Goal: Communication & Community: Participate in discussion

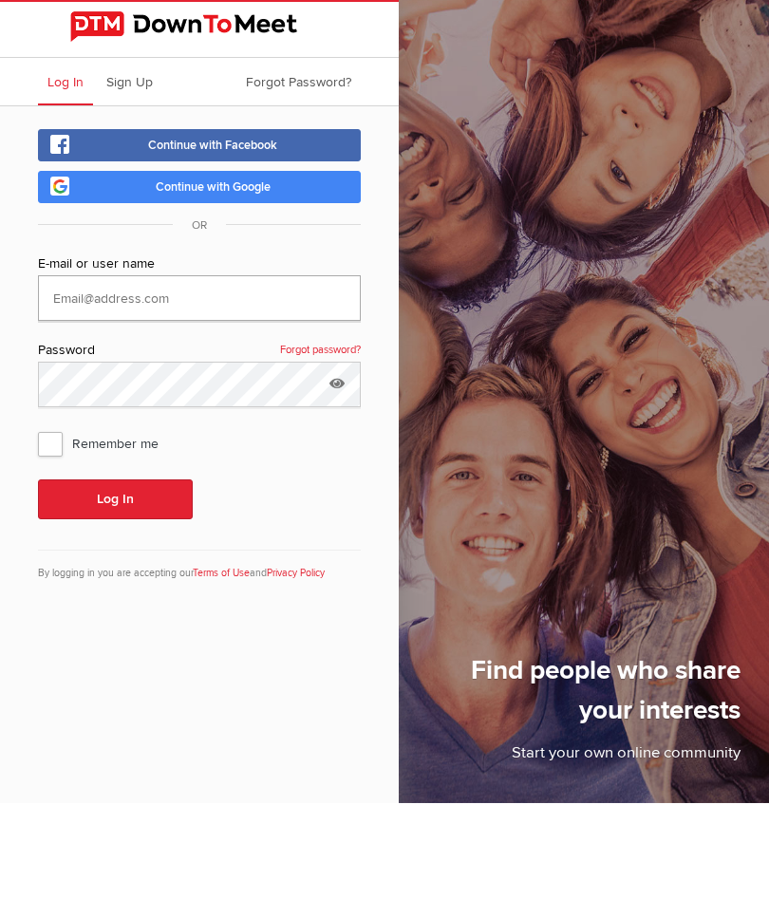
type input "charron.maureen@hotmail.com"
click at [115, 593] on button "Log In" at bounding box center [115, 613] width 155 height 40
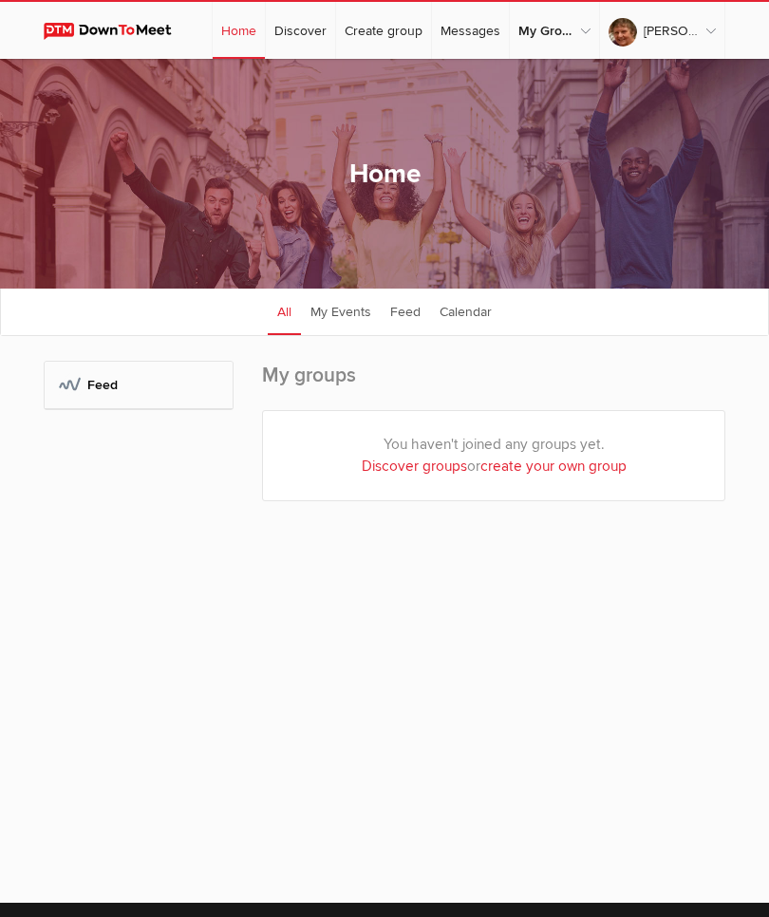
click at [57, 452] on div "My Groups: Feed" at bounding box center [139, 450] width 190 height 179
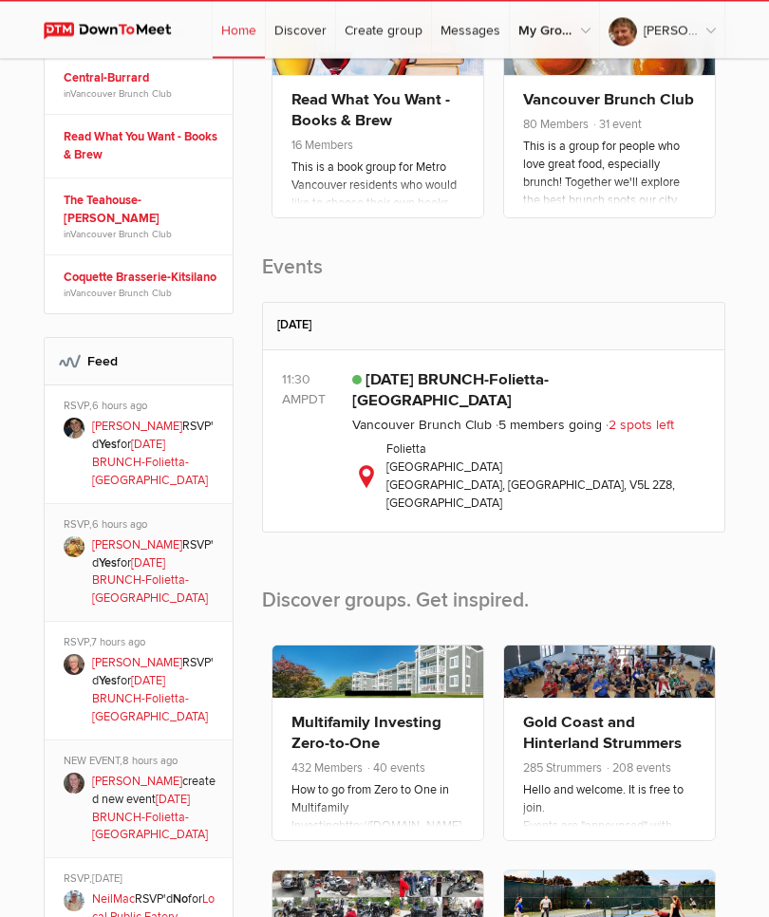
scroll to position [512, 0]
click at [491, 400] on link "SATURDAY BRUNCH-Folietta-Nanaimo Street" at bounding box center [450, 390] width 197 height 40
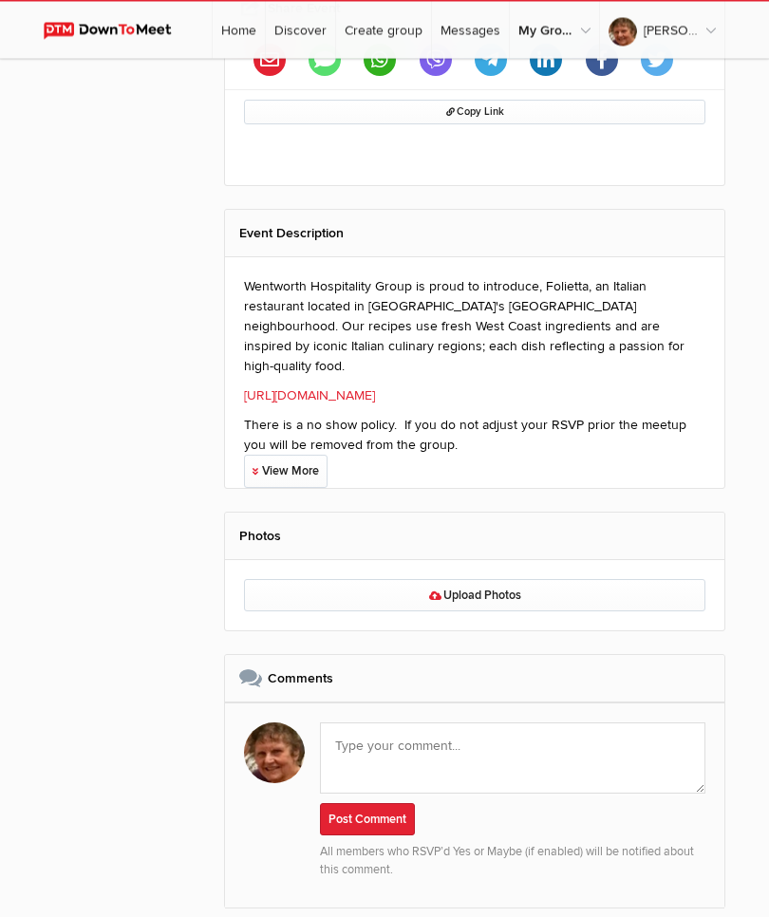
scroll to position [1267, 0]
click at [426, 737] on textarea at bounding box center [513, 758] width 386 height 71
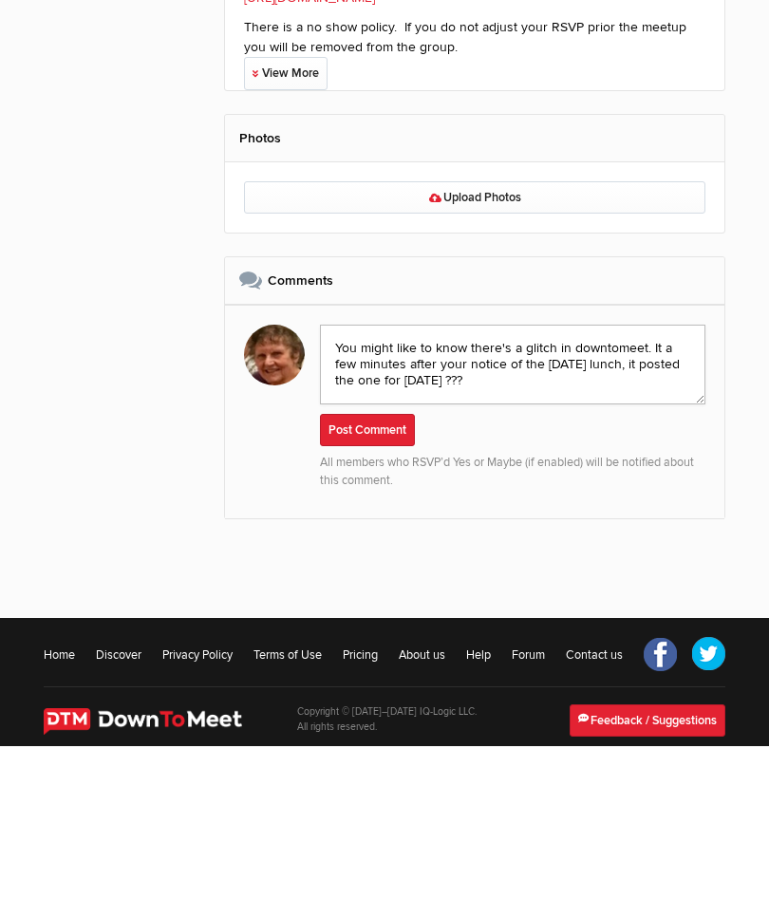
click at [649, 496] on textarea "You might like to know there's a glitch in downtomeet. It a few minutes after y…" at bounding box center [513, 536] width 386 height 80
click at [653, 496] on textarea "You might like to know there's a glitch in downtomeet. It a few minutes after y…" at bounding box center [513, 536] width 386 height 80
click at [660, 496] on textarea "You might like to know there's a glitch in downtomeet. It a few minutes after y…" at bounding box center [513, 536] width 386 height 80
click at [655, 496] on textarea "You might like to know there's a glitch in downtomeet. It a few minutes after y…" at bounding box center [513, 536] width 386 height 80
click at [658, 496] on textarea "You might like to know there's a glitch in downtomeet. It a few minutes after y…" at bounding box center [513, 536] width 386 height 80
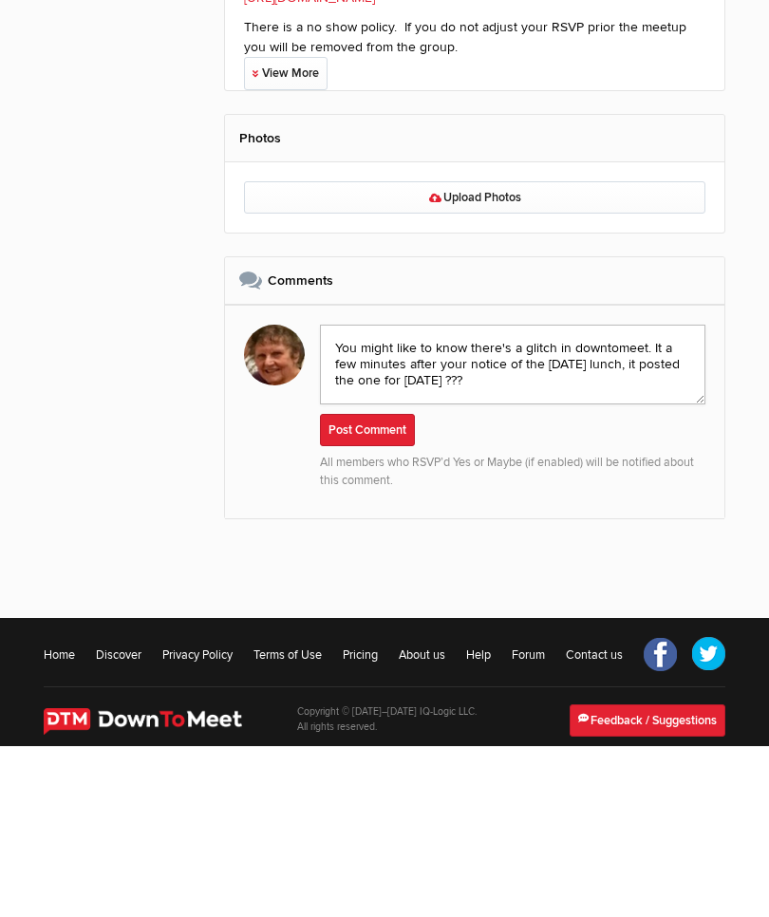
click at [665, 496] on textarea "You might like to know there's a glitch in downtomeet. It a few minutes after y…" at bounding box center [513, 536] width 386 height 80
click at [660, 496] on textarea "You might like to know there's a glitch in downtomeet. It a few minutes after y…" at bounding box center [513, 536] width 386 height 80
click at [655, 496] on textarea "You might like to know there's a glitch in downtomeet. It a few minutes after y…" at bounding box center [513, 536] width 386 height 80
type textarea "You might like to know there's a glitch in downtomeet. Just a few minutes after…"
click at [373, 585] on button "Post Comment" at bounding box center [367, 601] width 95 height 32
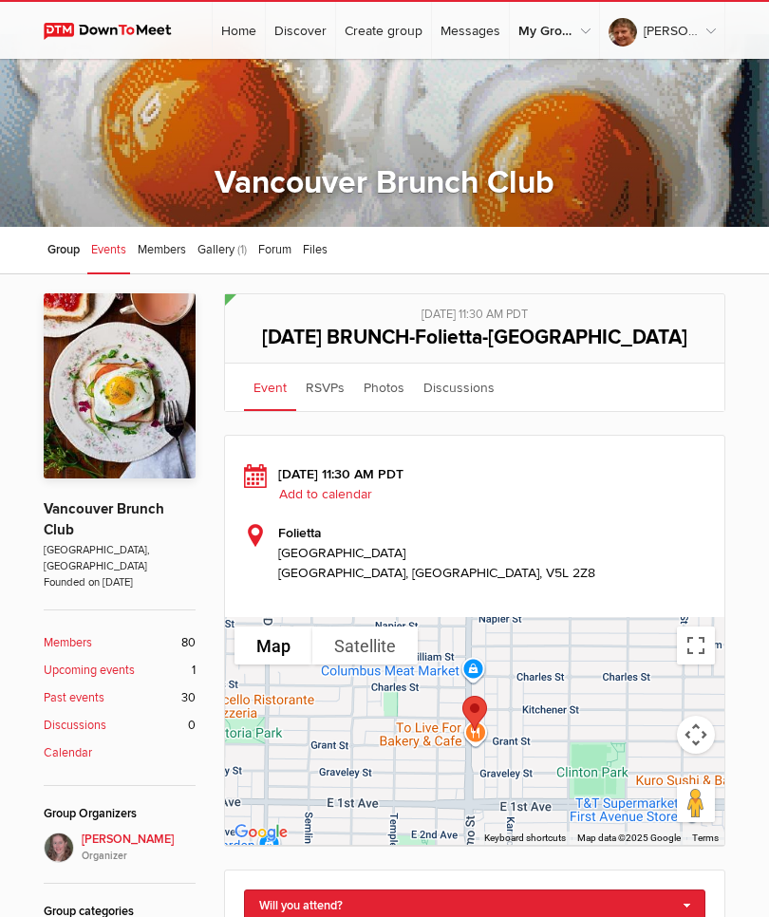
scroll to position [0, 0]
